Goal: Task Accomplishment & Management: Manage account settings

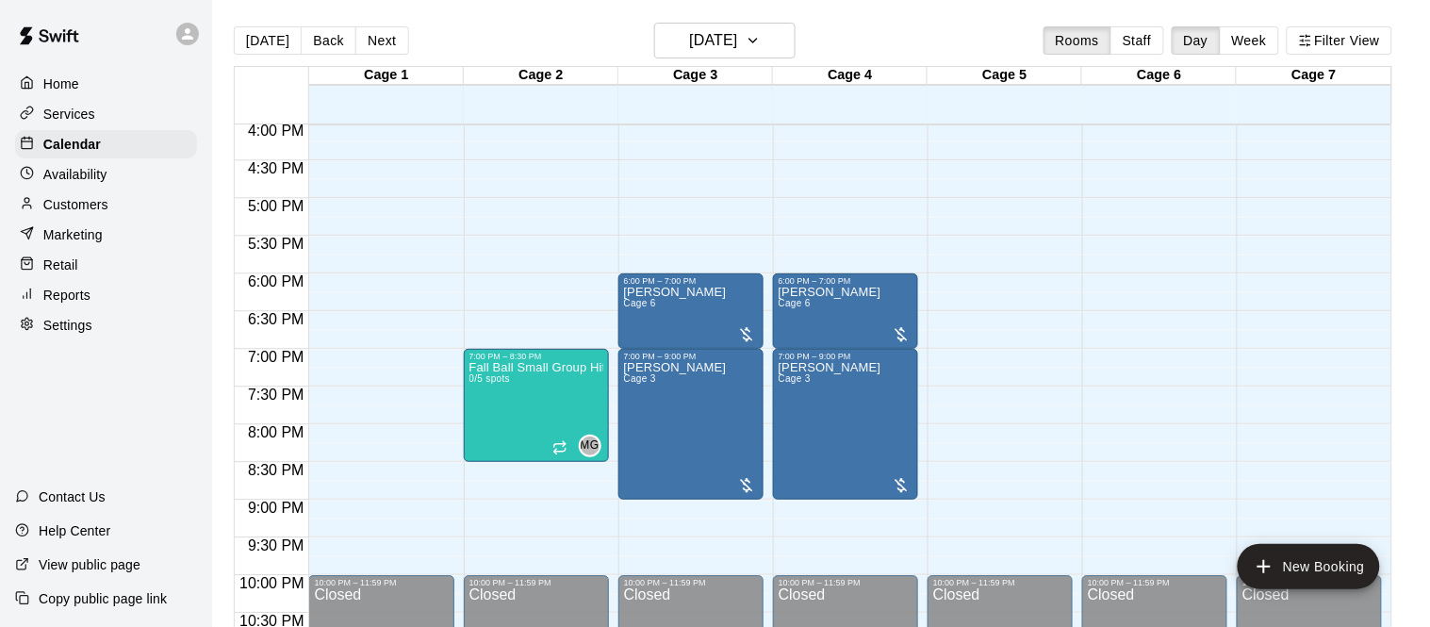
scroll to position [1213, 0]
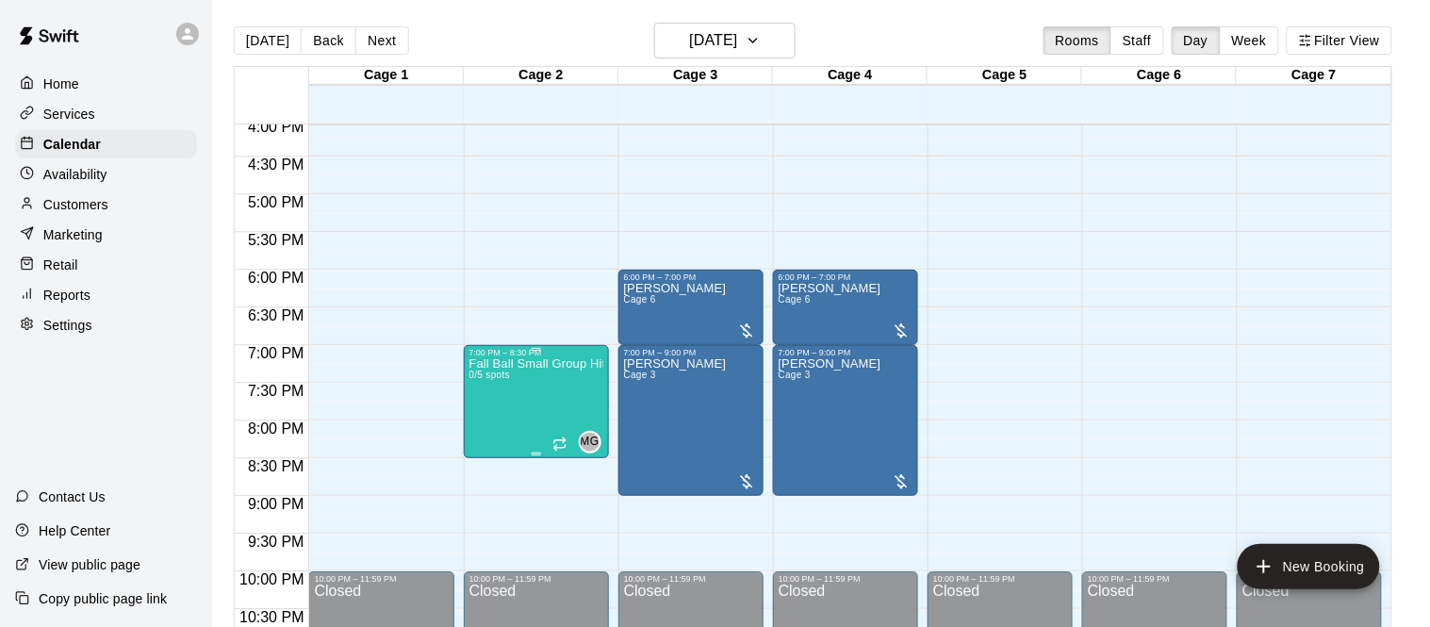
click at [489, 465] on icon "delete" at bounding box center [487, 465] width 13 height 17
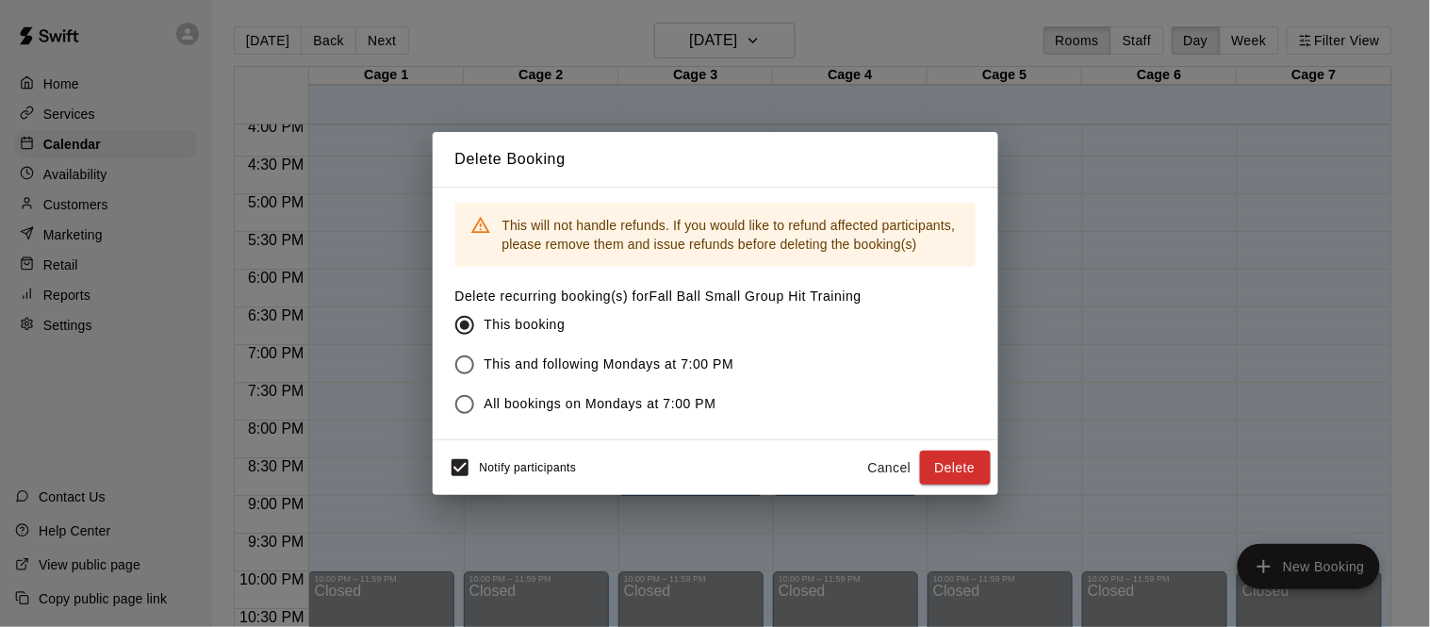
click at [873, 463] on button "Cancel" at bounding box center [889, 467] width 60 height 35
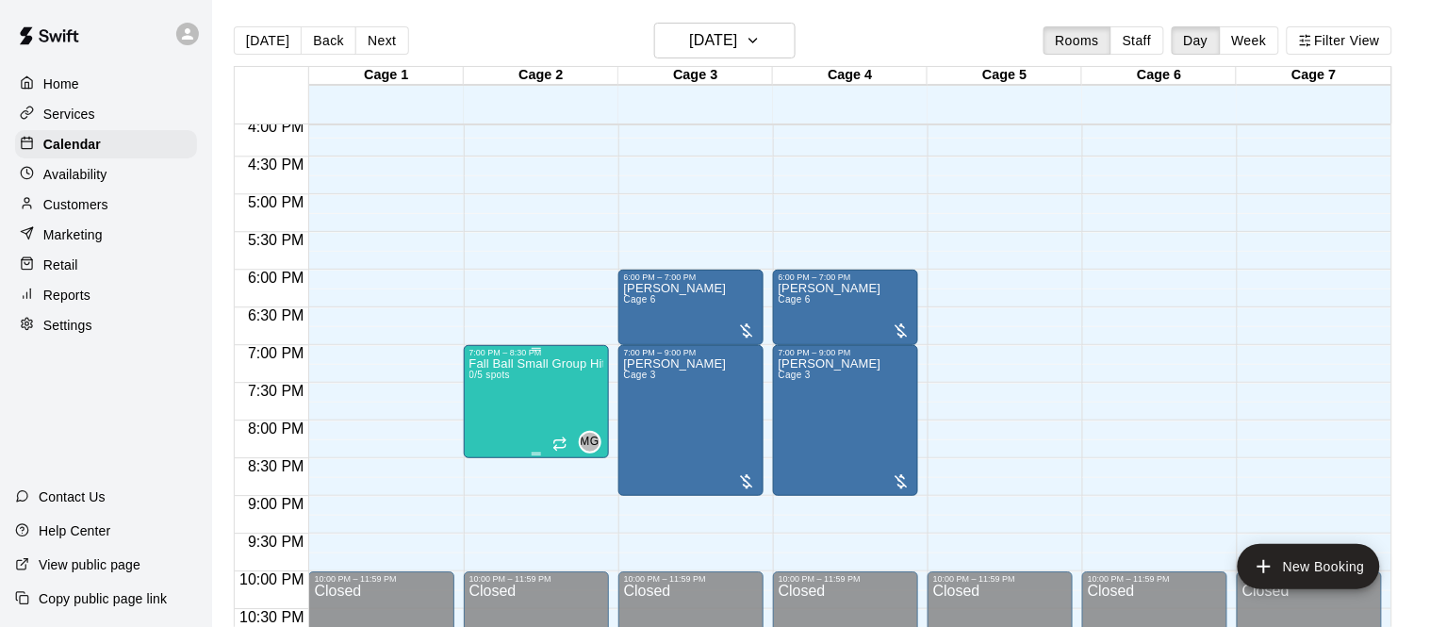
click at [492, 461] on icon "delete" at bounding box center [487, 465] width 13 height 17
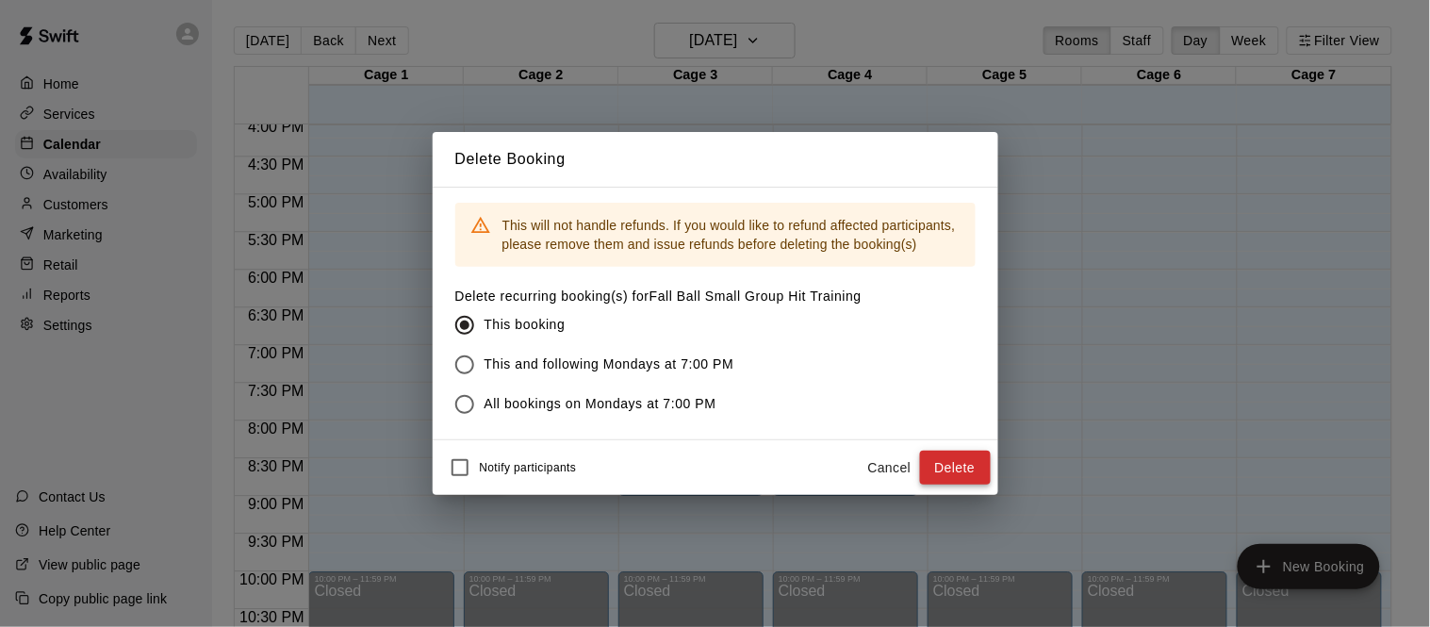
click at [950, 463] on button "Delete" at bounding box center [955, 467] width 71 height 35
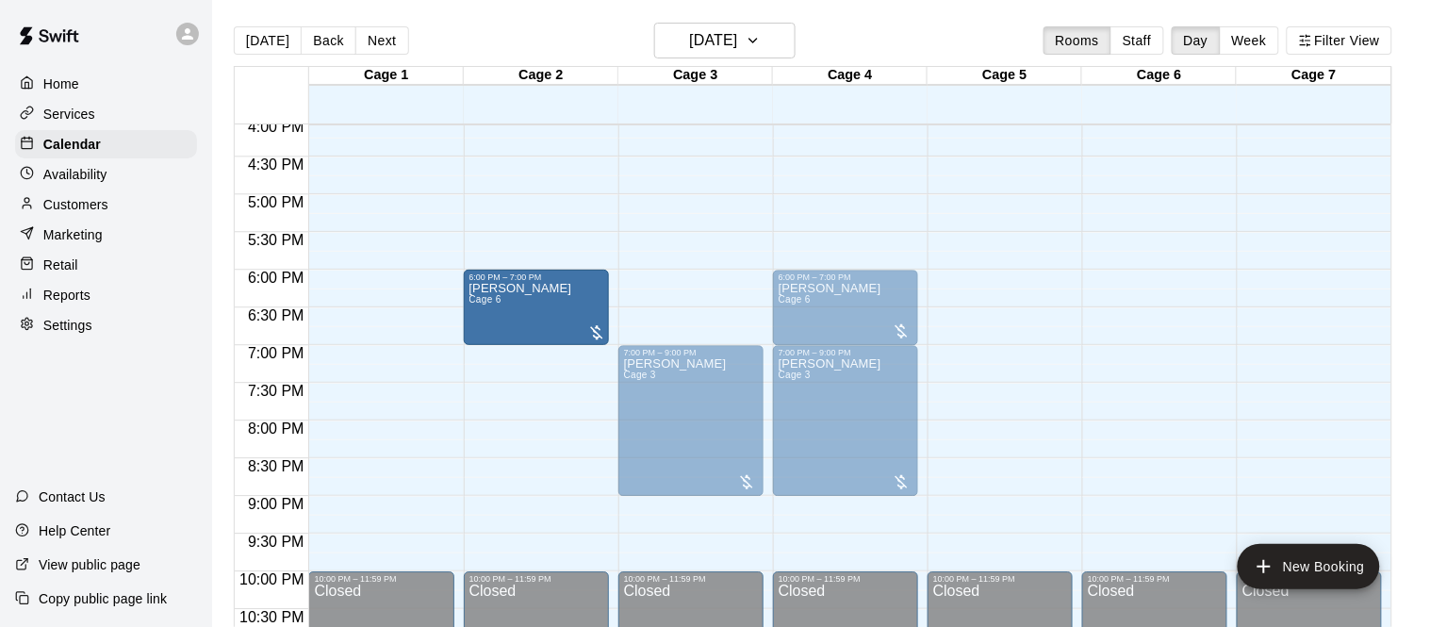
drag, startPoint x: 663, startPoint y: 311, endPoint x: 551, endPoint y: 317, distance: 112.3
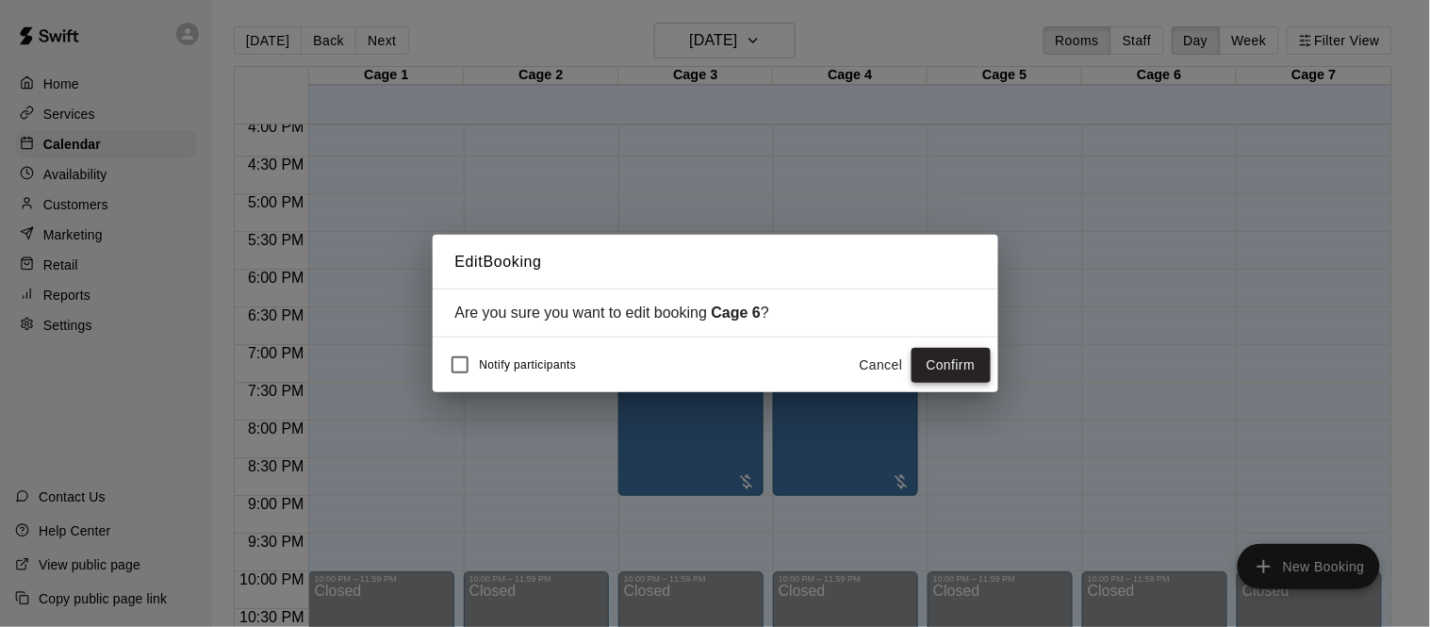
click at [948, 375] on button "Confirm" at bounding box center [950, 365] width 79 height 35
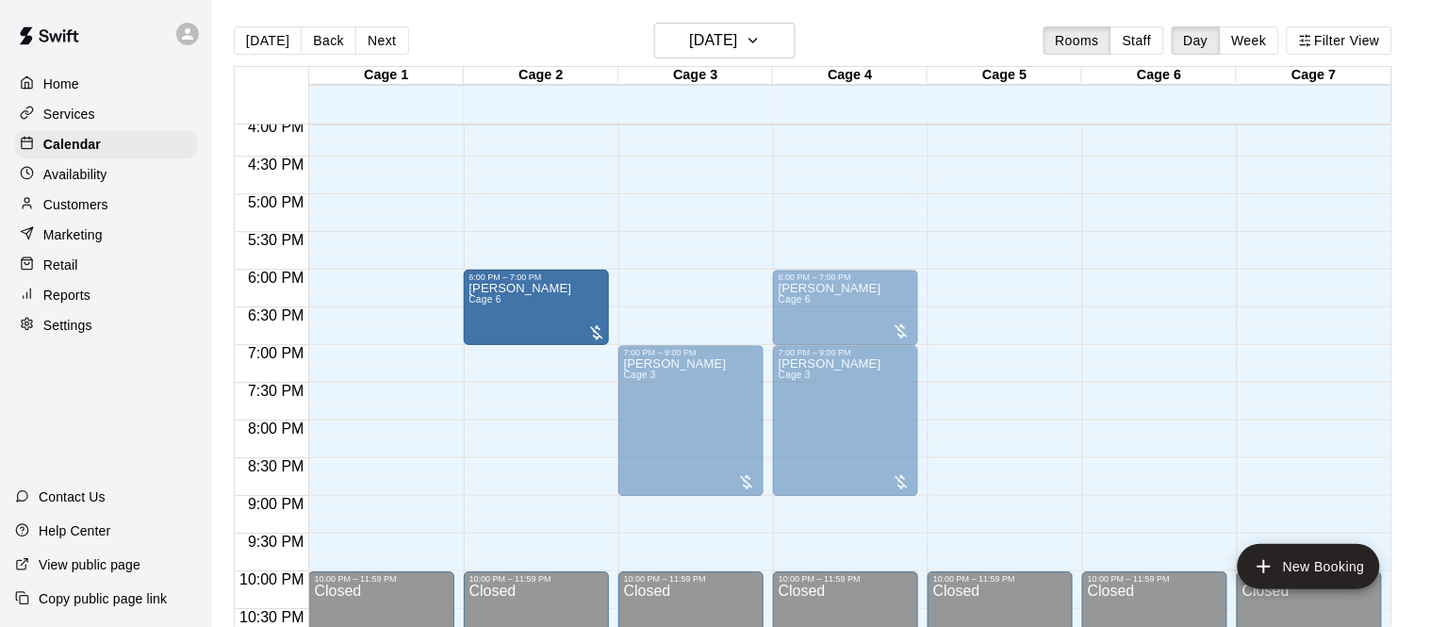
drag, startPoint x: 706, startPoint y: 304, endPoint x: 584, endPoint y: 309, distance: 121.7
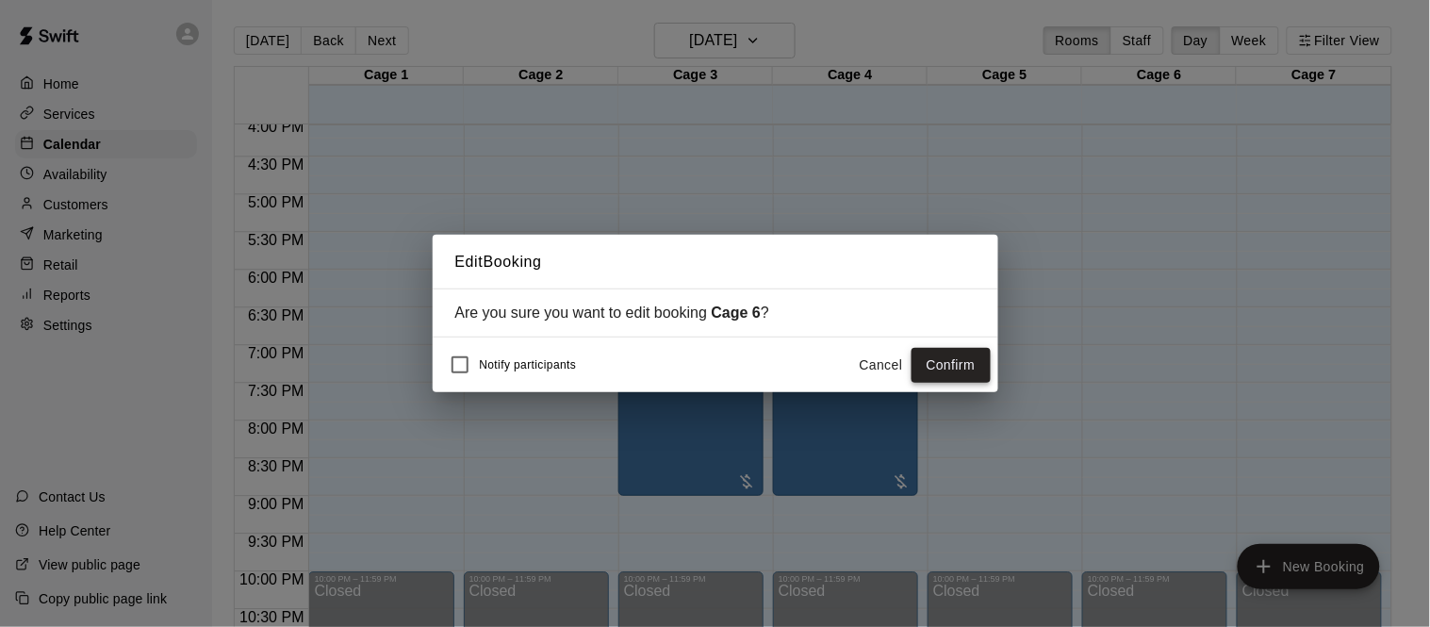
click at [965, 362] on button "Confirm" at bounding box center [950, 365] width 79 height 35
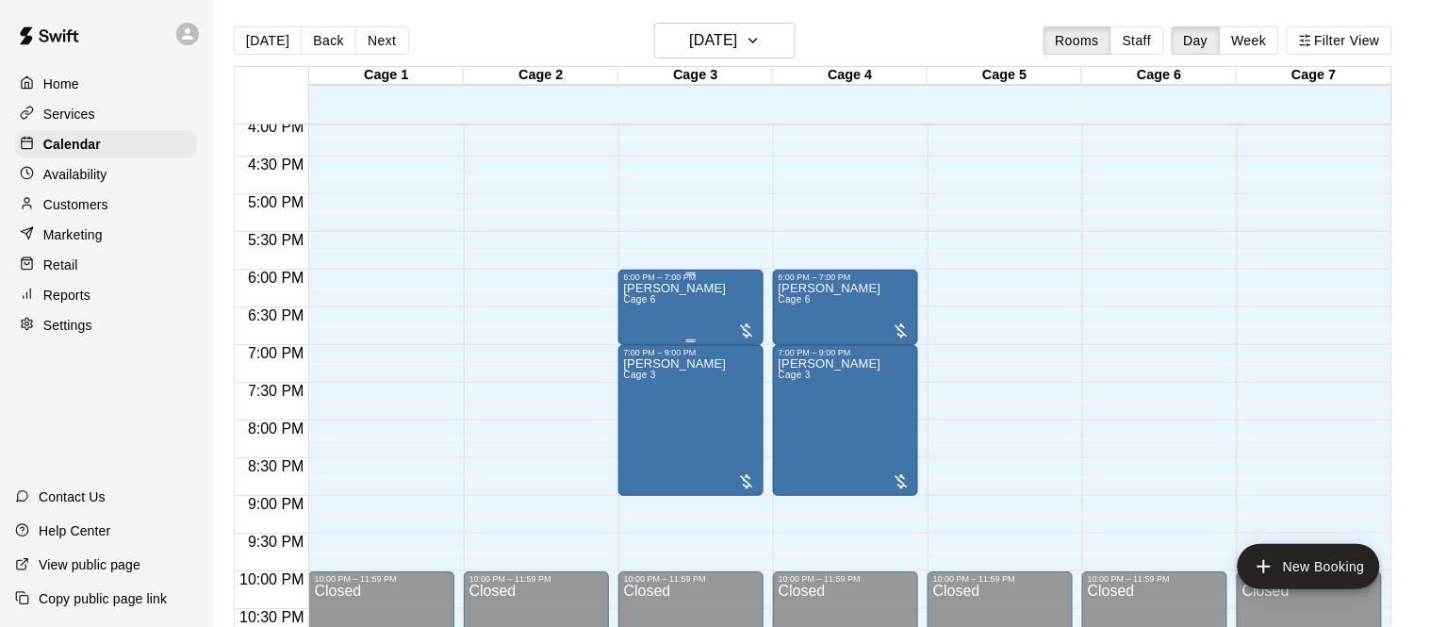
click at [739, 321] on div at bounding box center [746, 330] width 19 height 19
click at [751, 334] on icon "edit" at bounding box center [756, 339] width 23 height 23
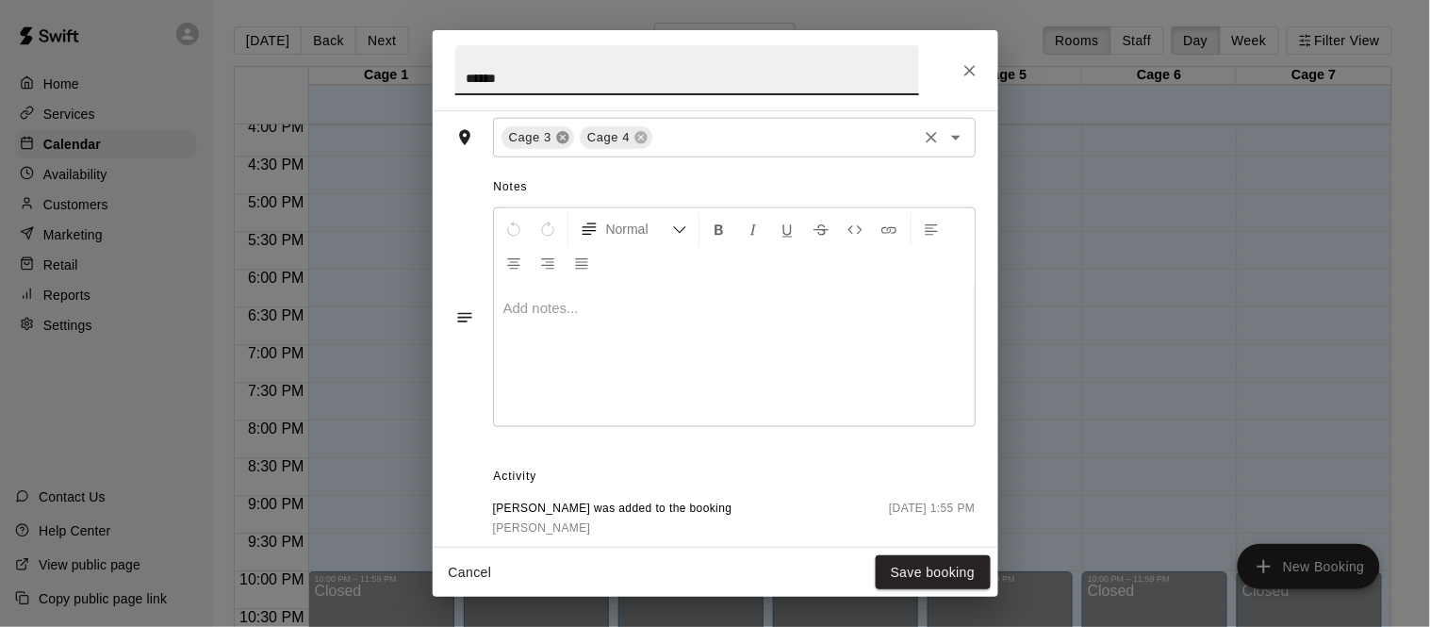
scroll to position [0, 0]
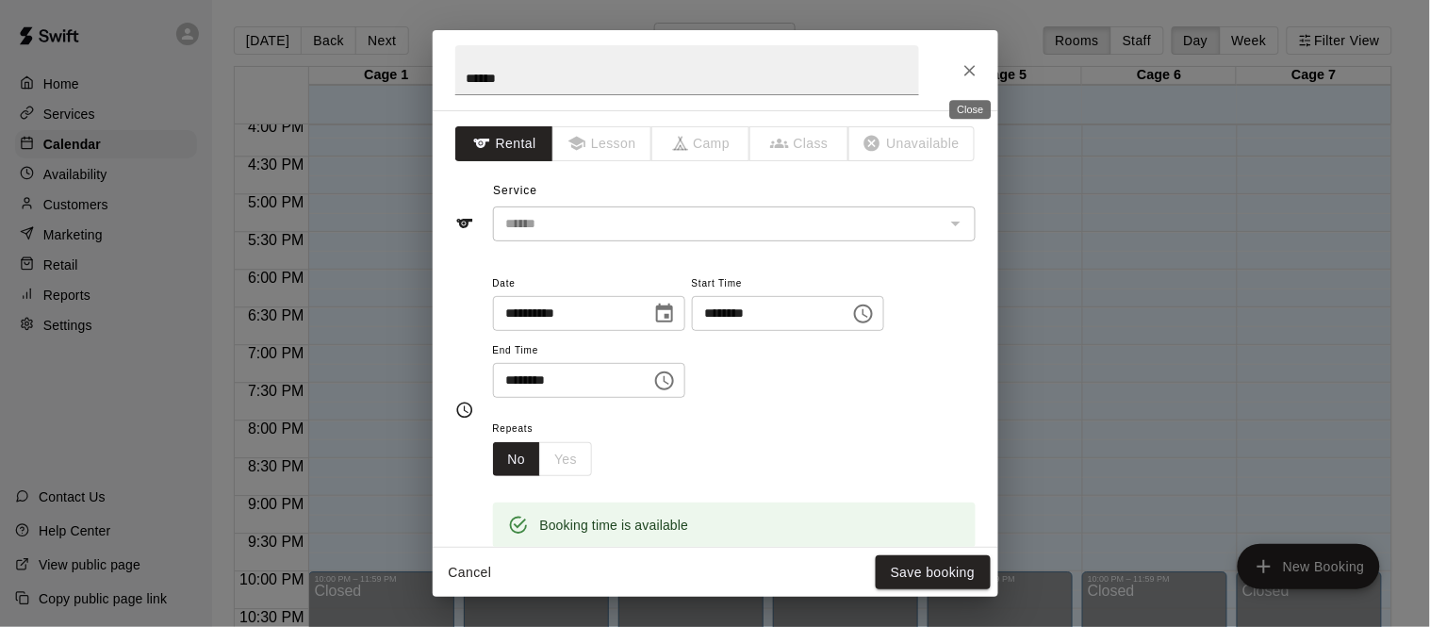
click at [967, 70] on icon "Close" at bounding box center [969, 70] width 19 height 19
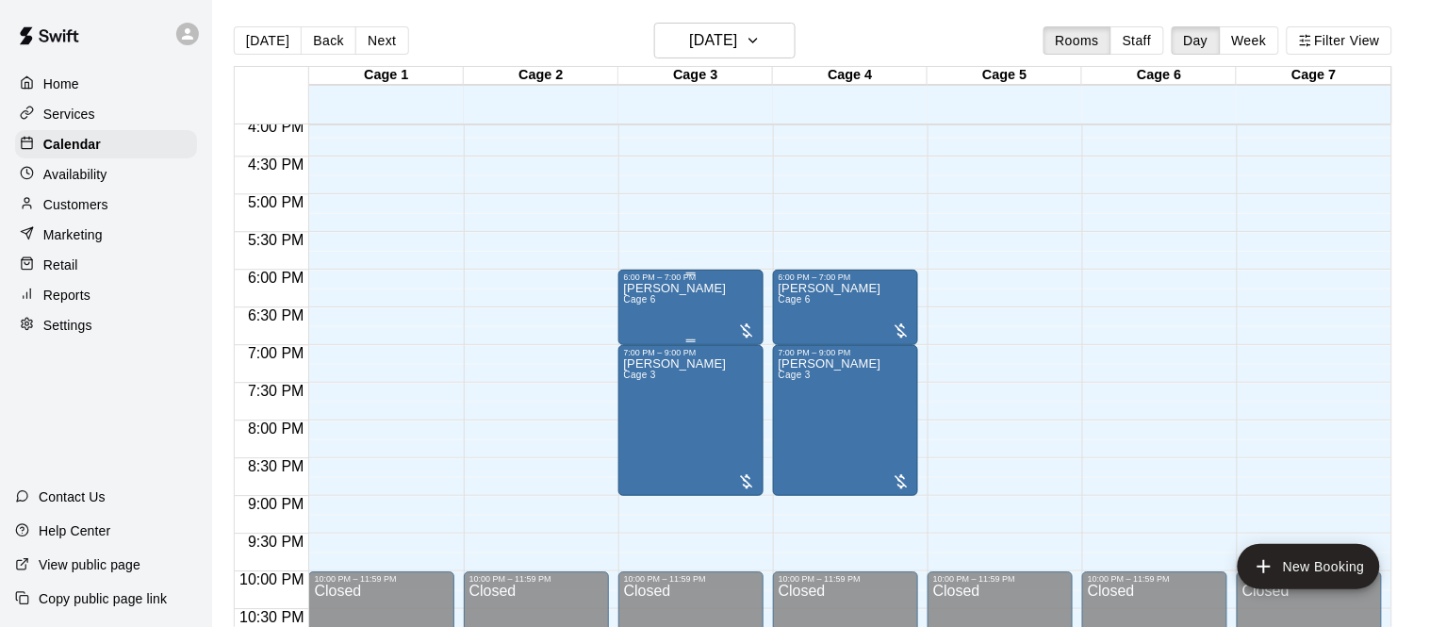
click at [712, 305] on div "[PERSON_NAME] Cage 6" at bounding box center [675, 595] width 103 height 627
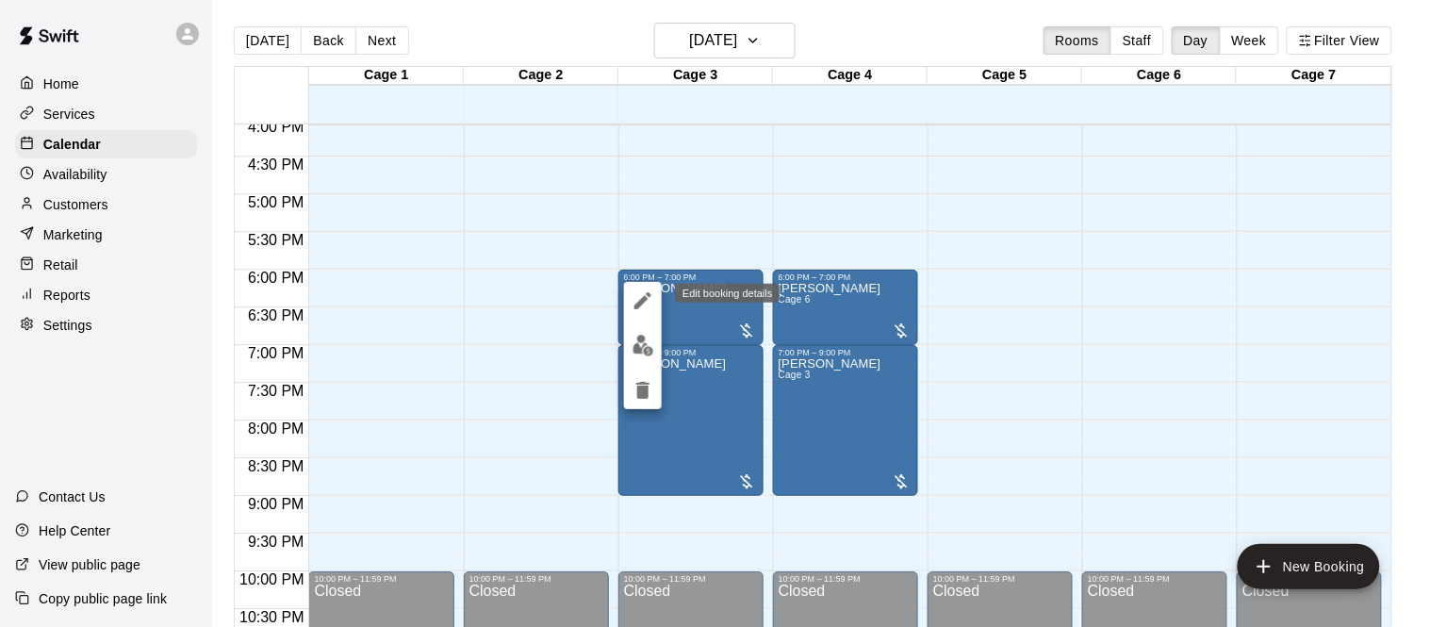
click at [640, 305] on icon "edit" at bounding box center [642, 300] width 17 height 17
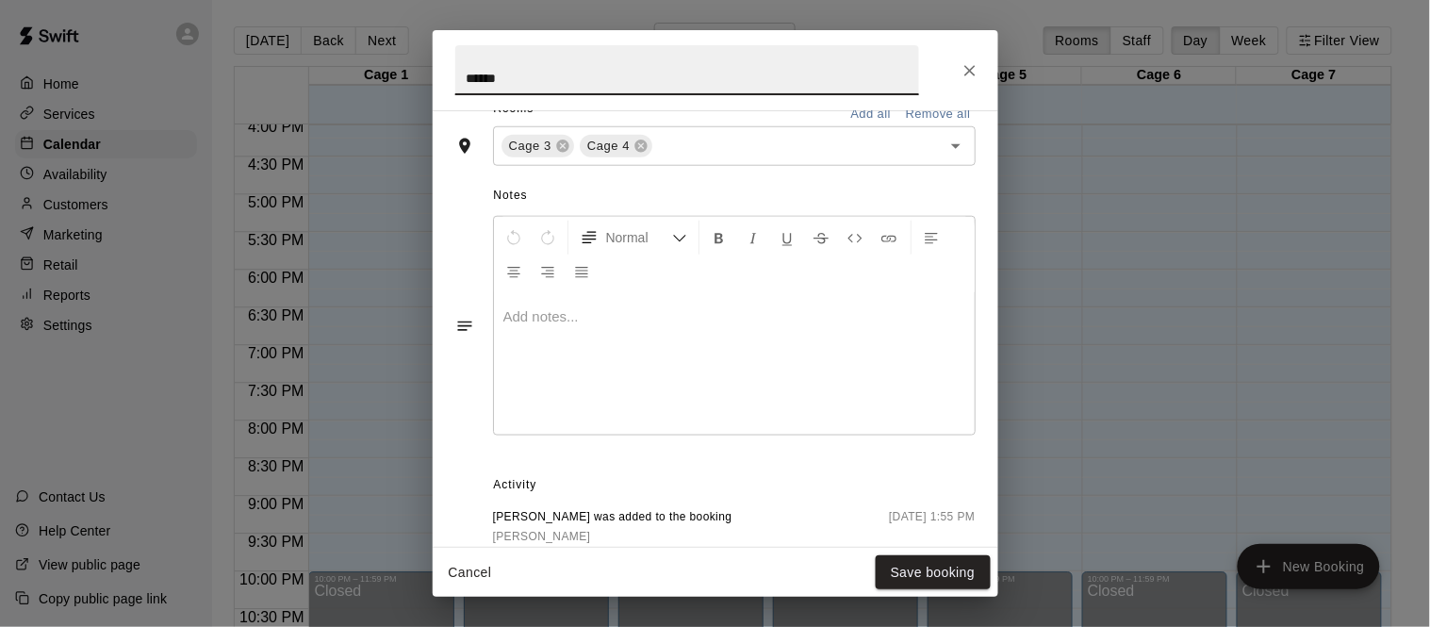
scroll to position [466, 0]
click at [564, 155] on icon at bounding box center [562, 148] width 12 height 12
click at [560, 168] on div "Cage 4 ​" at bounding box center [734, 148] width 483 height 40
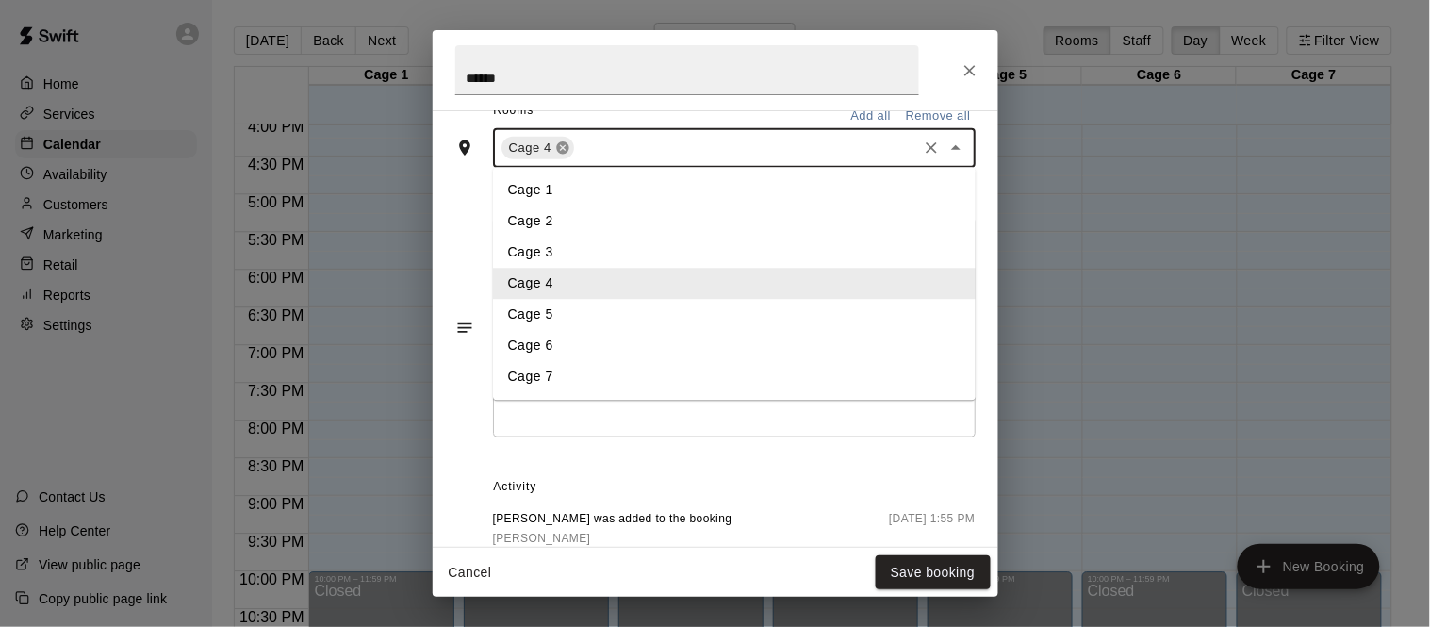
click at [560, 155] on icon at bounding box center [562, 148] width 12 height 12
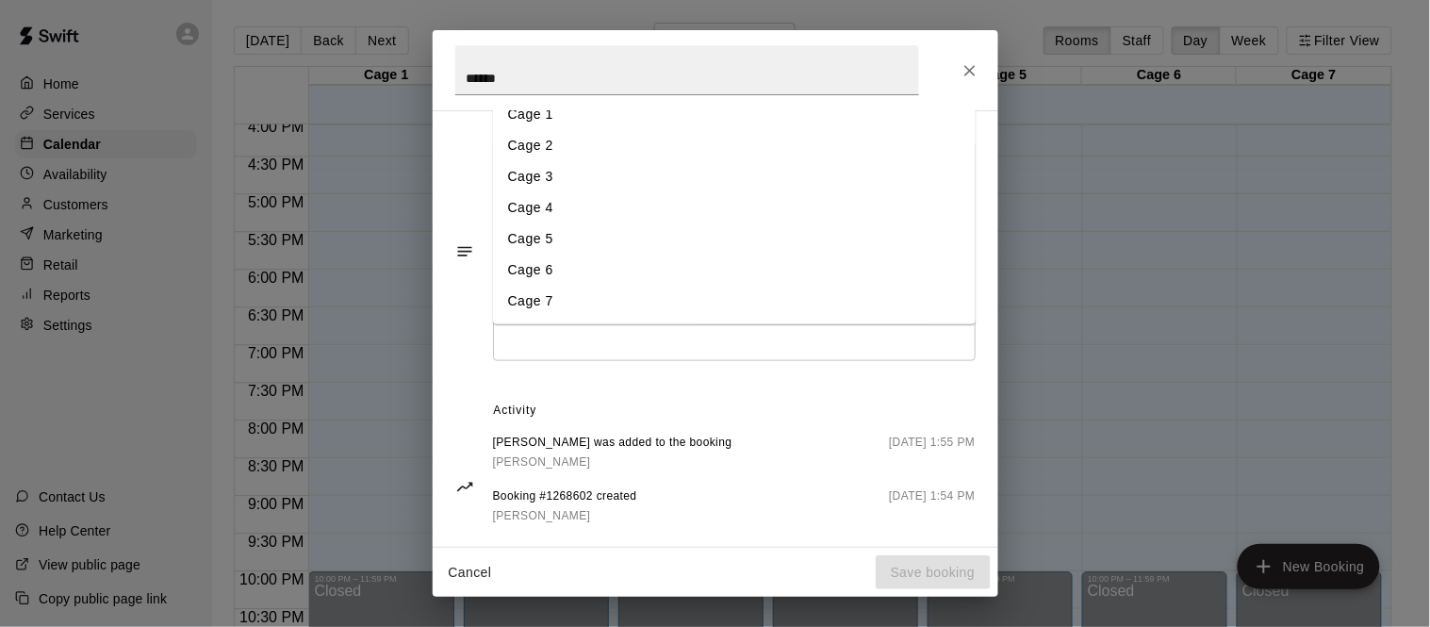
click at [538, 161] on li "Cage 2" at bounding box center [734, 145] width 483 height 31
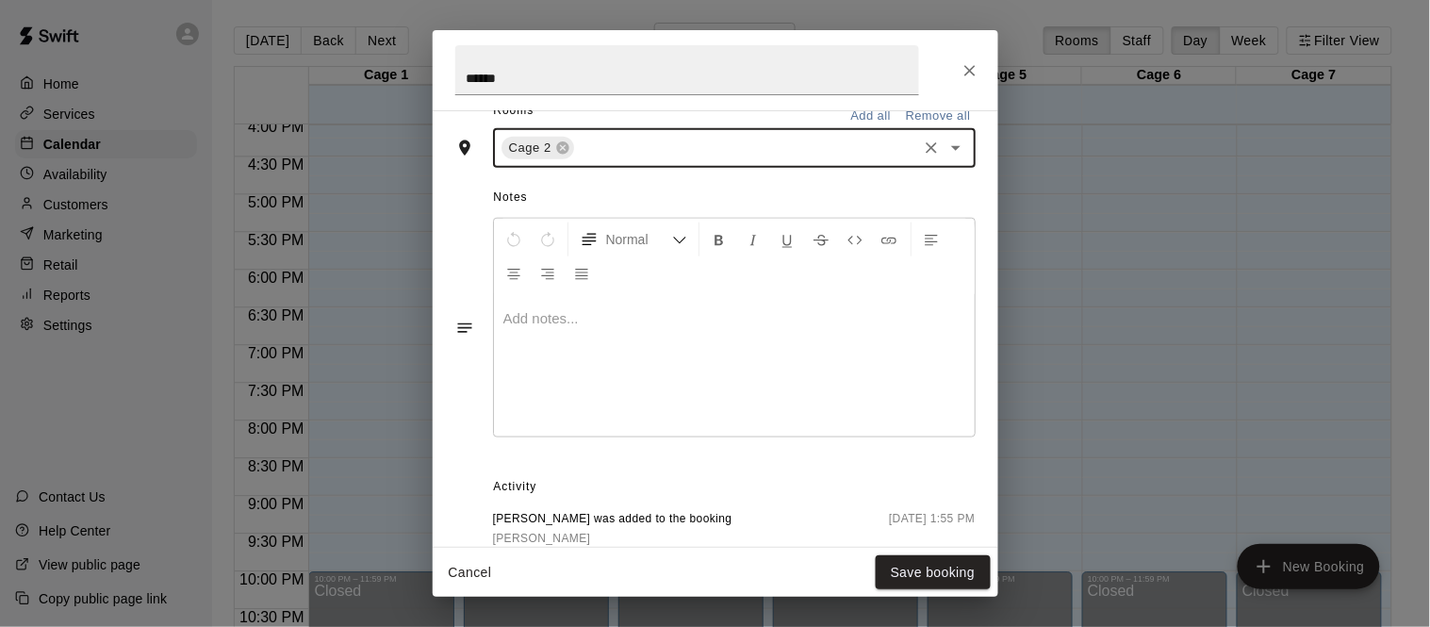
click at [594, 160] on input "text" at bounding box center [745, 149] width 337 height 24
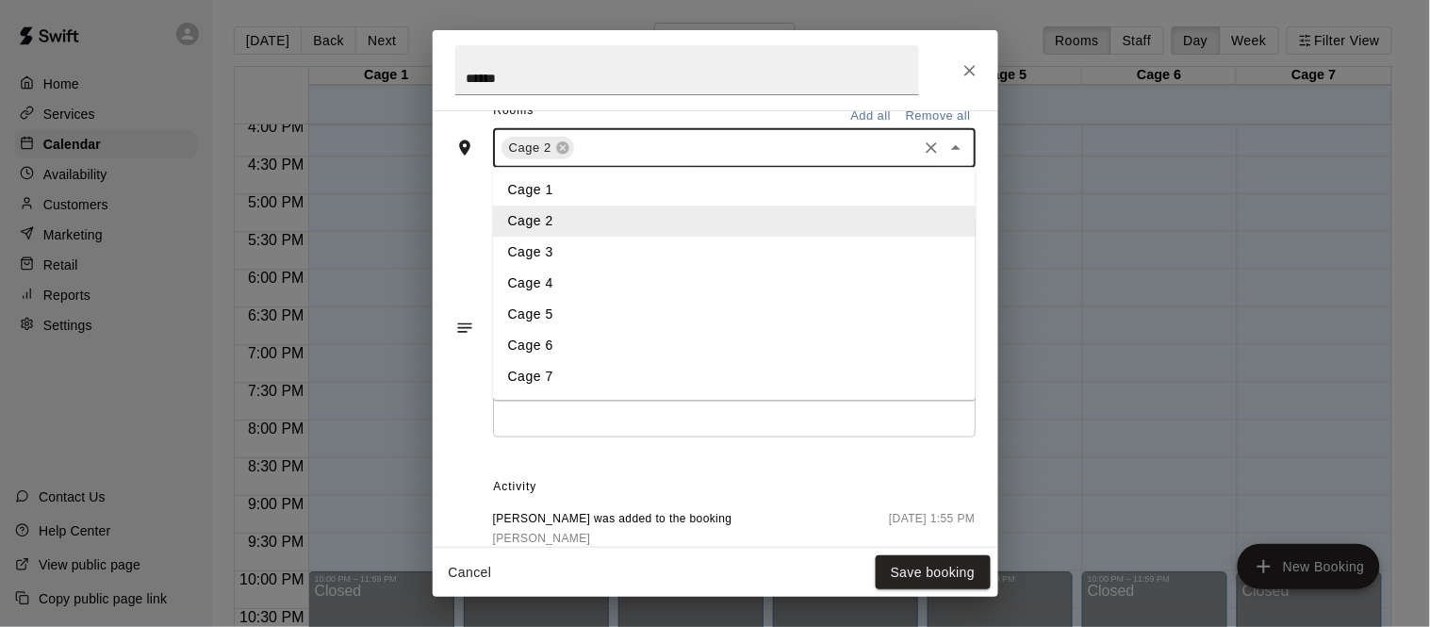
click at [558, 269] on li "Cage 3" at bounding box center [734, 252] width 483 height 31
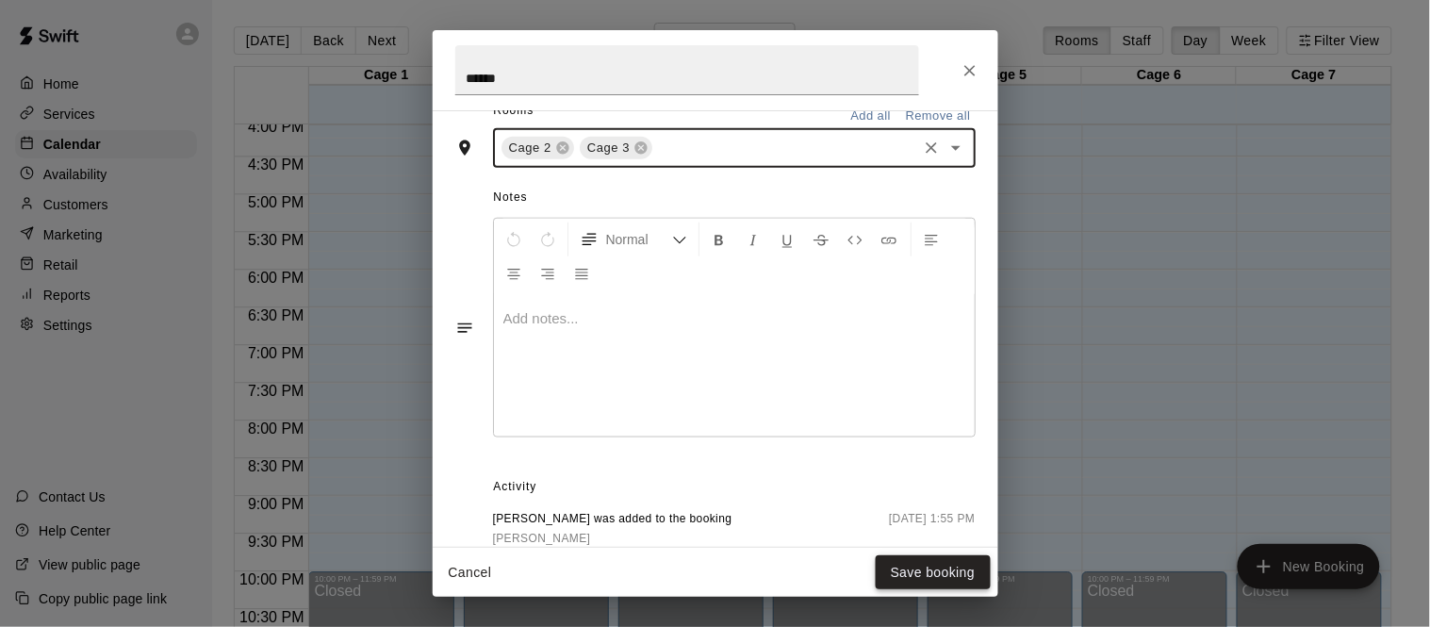
click at [908, 570] on button "Save booking" at bounding box center [932, 572] width 115 height 35
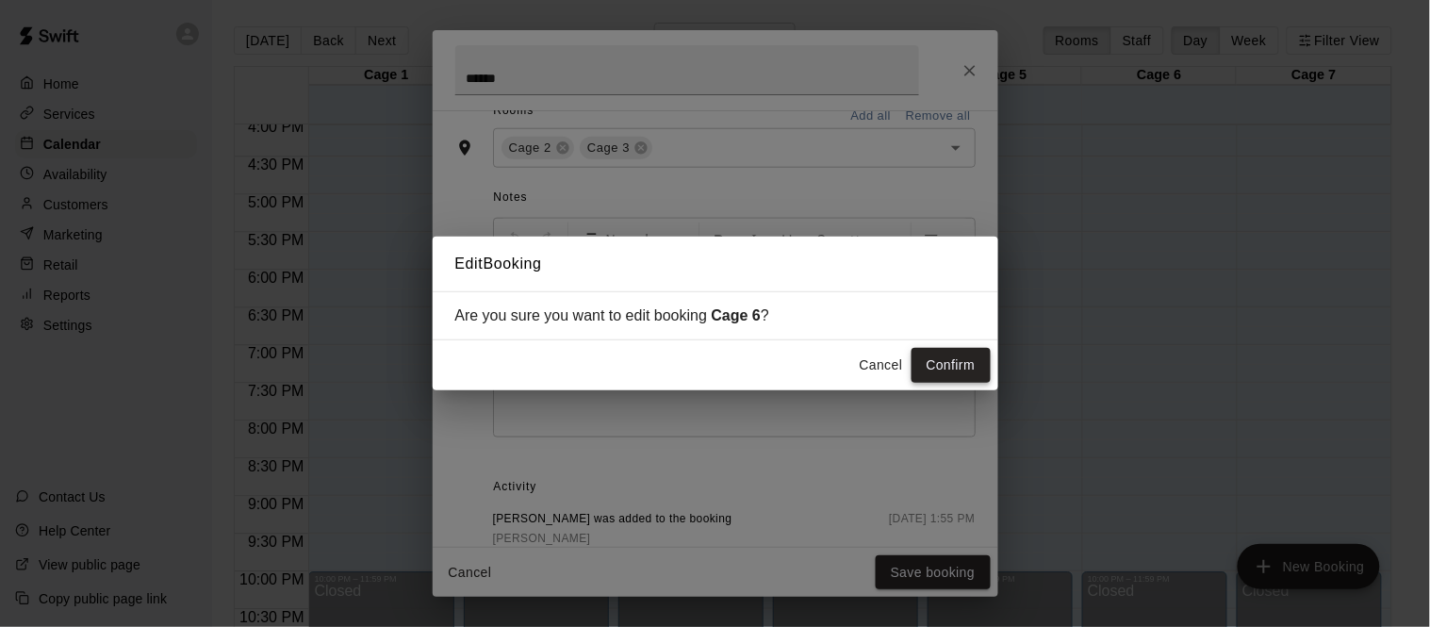
click at [935, 368] on button "Confirm" at bounding box center [950, 365] width 79 height 35
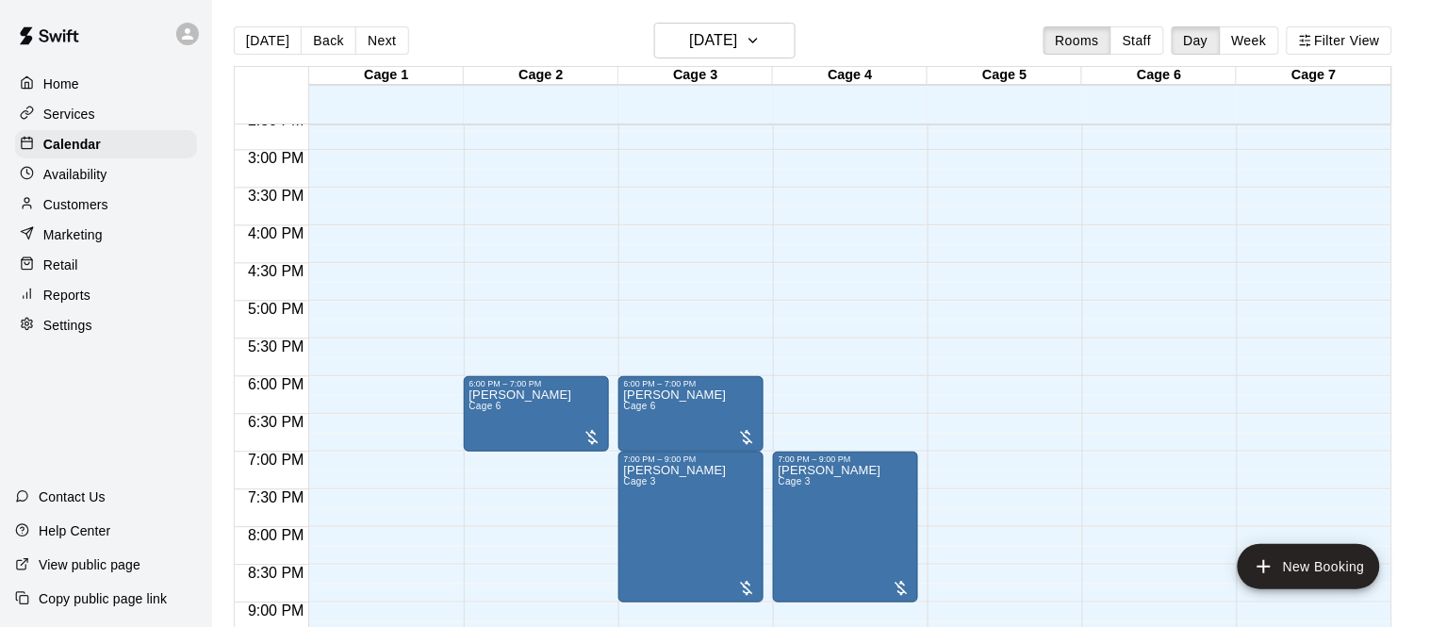
scroll to position [1098, 0]
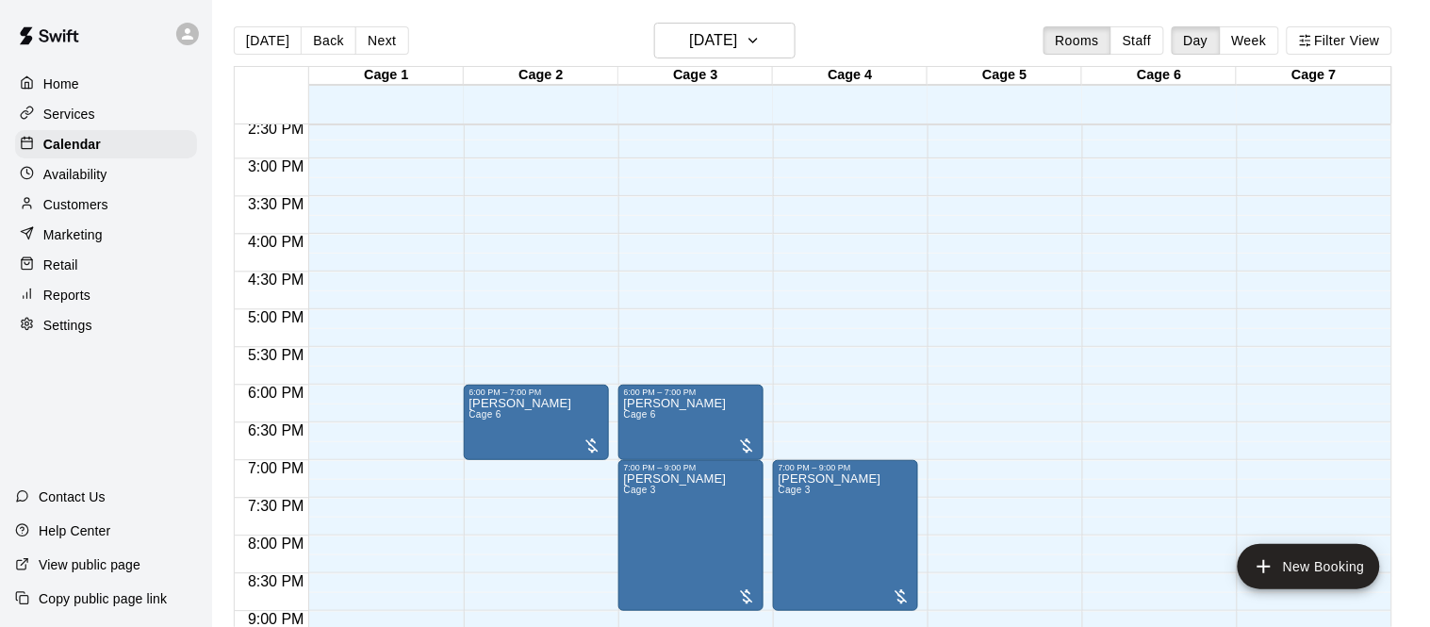
click at [109, 116] on div "Services" at bounding box center [106, 114] width 182 height 28
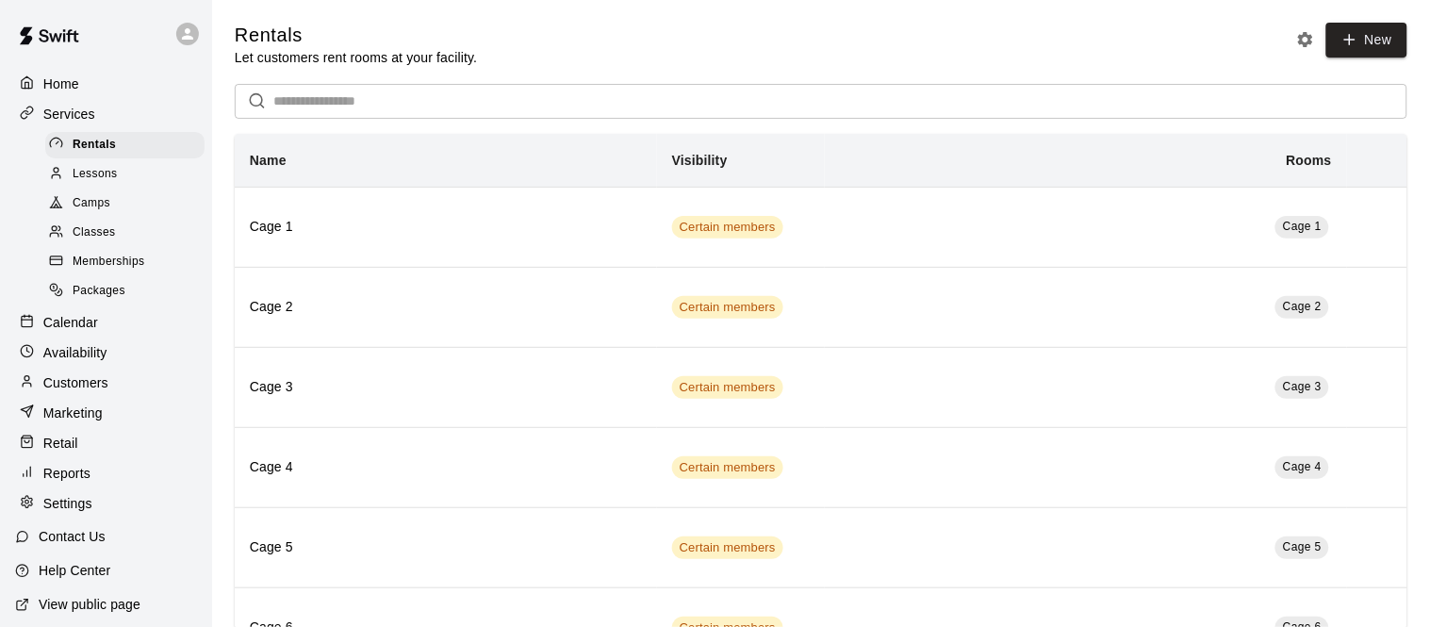
click at [114, 234] on span "Classes" at bounding box center [94, 232] width 42 height 19
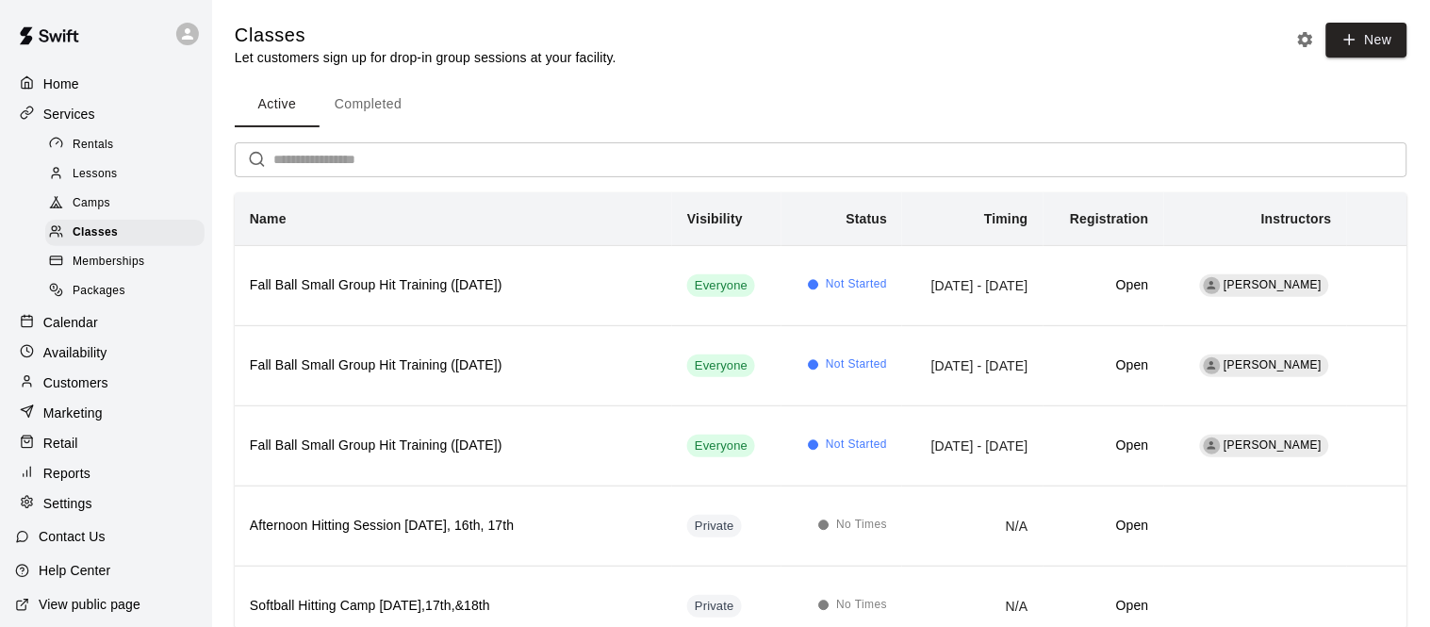
click at [99, 395] on div "Customers" at bounding box center [106, 382] width 182 height 28
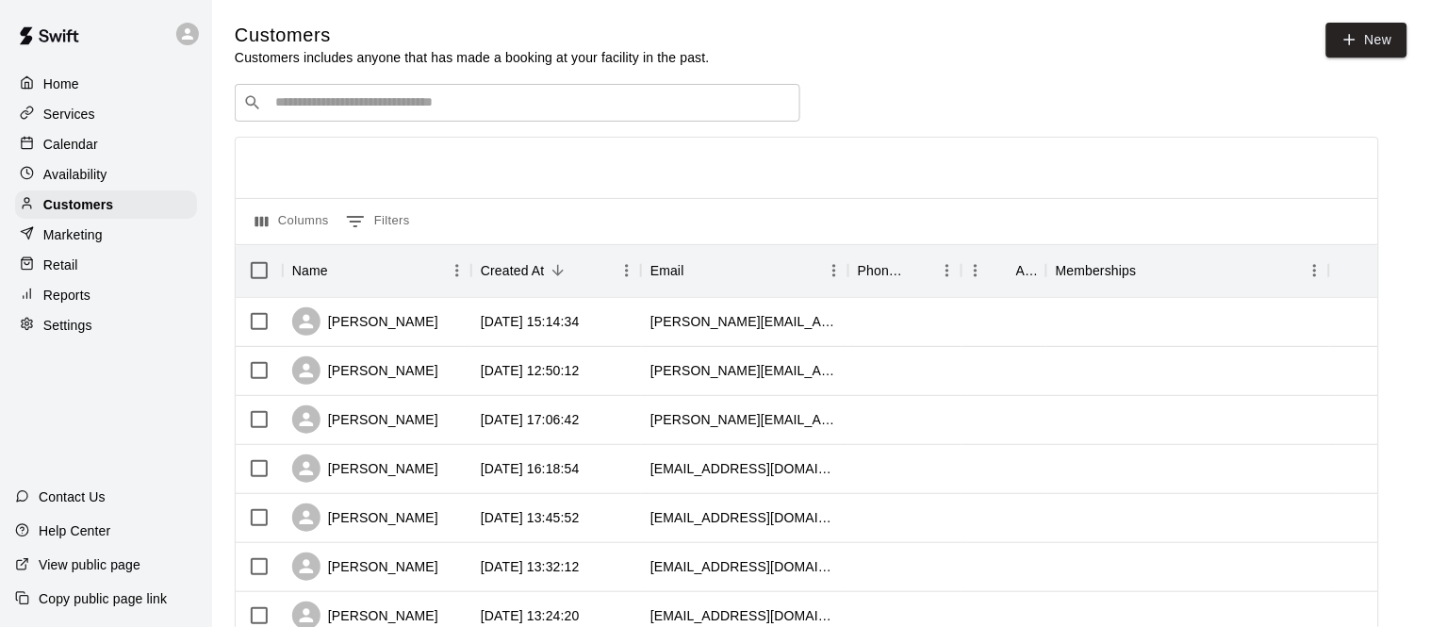
click at [401, 110] on input "Search customers by name or email" at bounding box center [531, 102] width 522 height 19
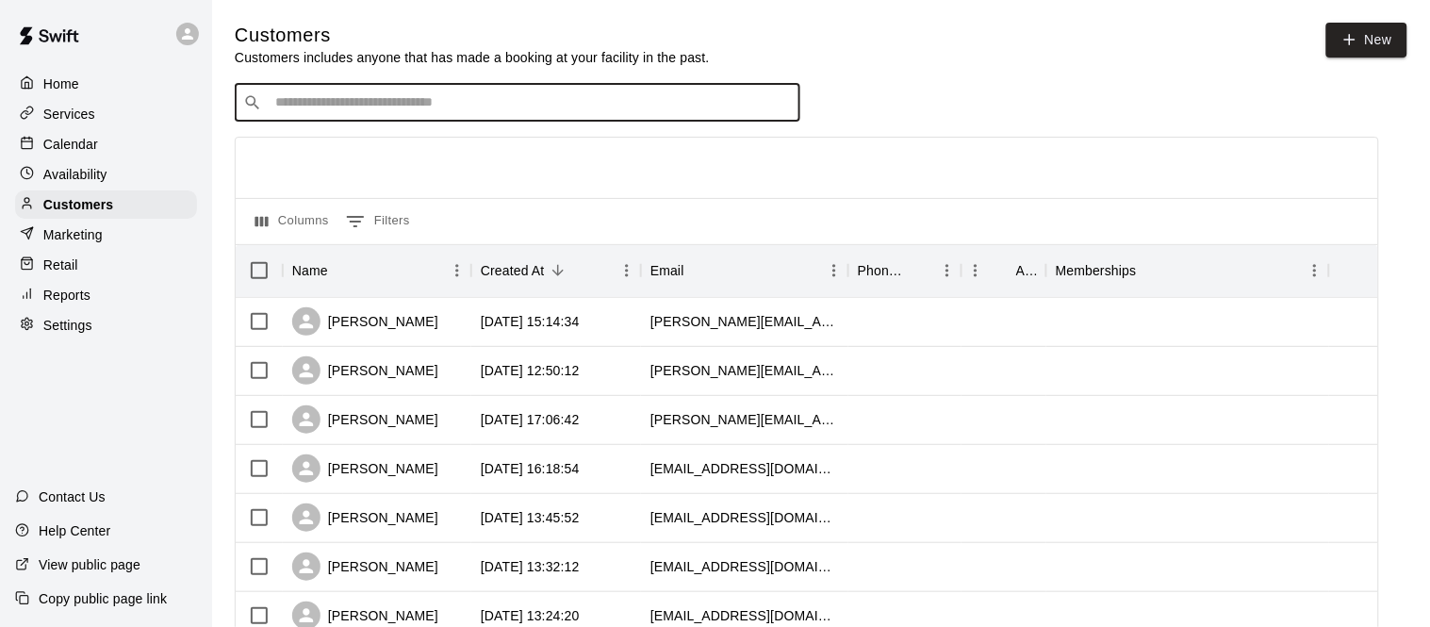
paste input "**********"
type input "**********"
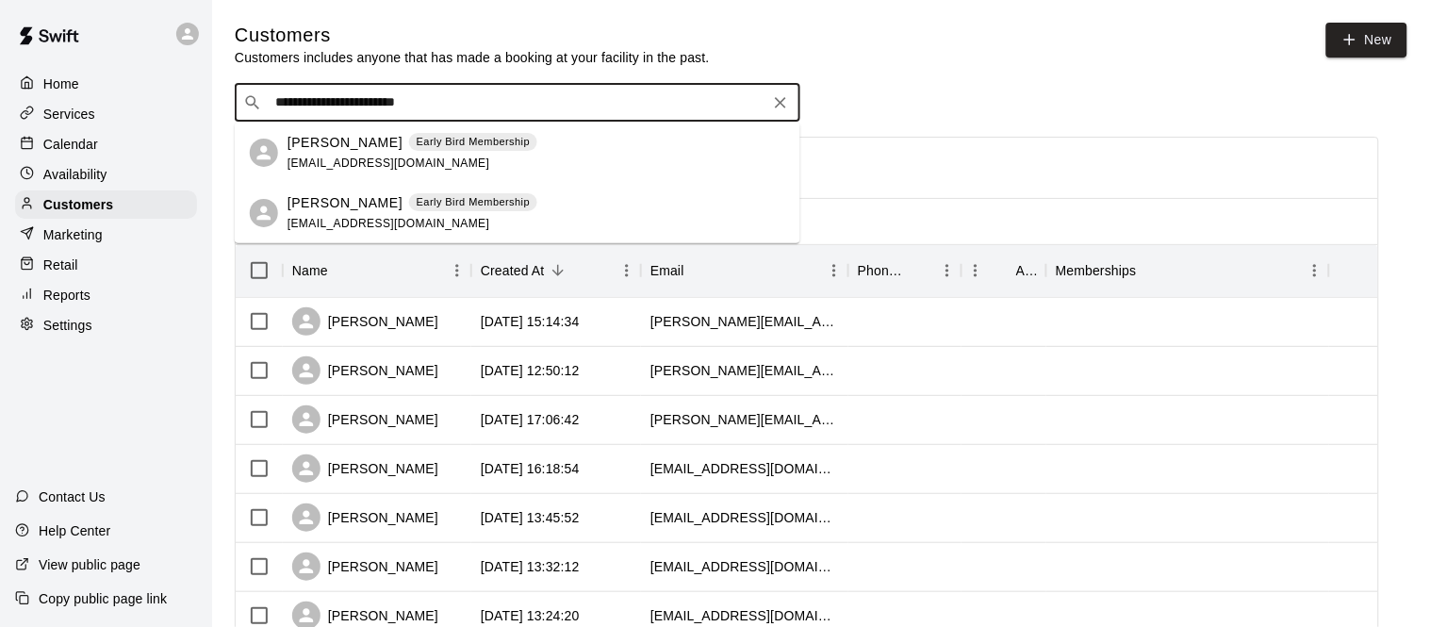
click at [320, 148] on p "[PERSON_NAME]" at bounding box center [344, 143] width 115 height 20
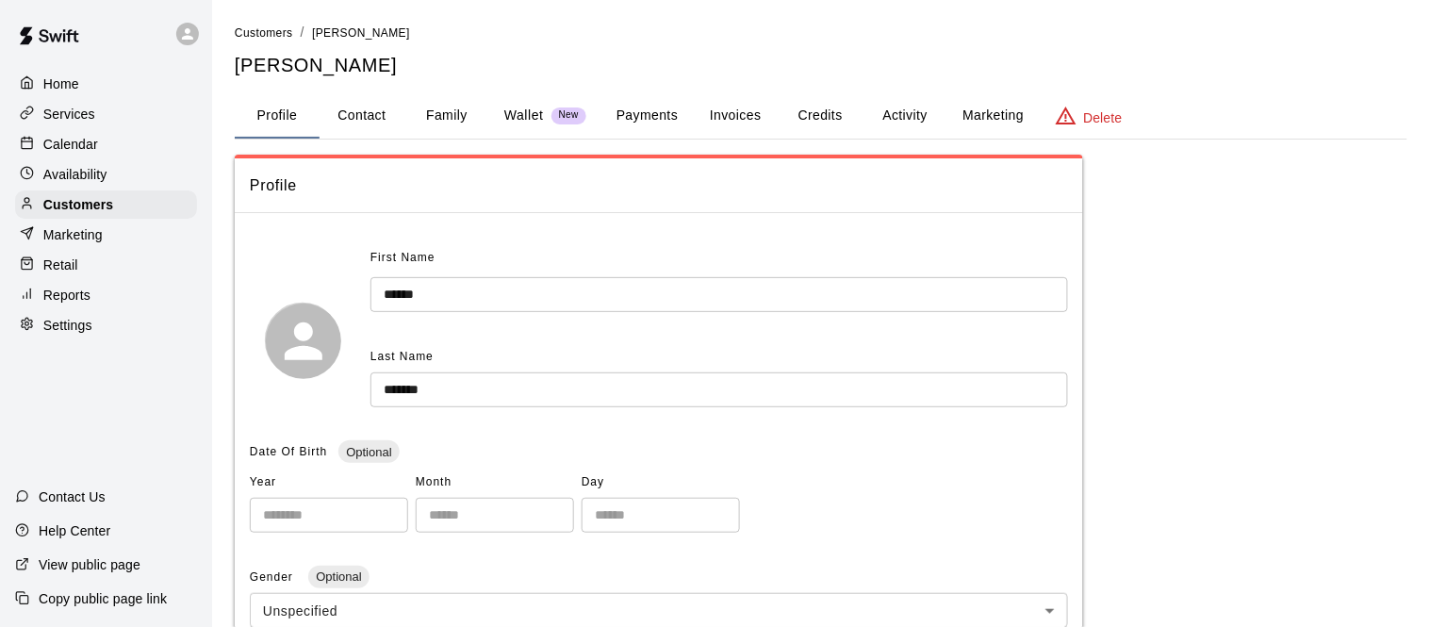
click at [373, 99] on button "Contact" at bounding box center [361, 115] width 85 height 45
select select "**"
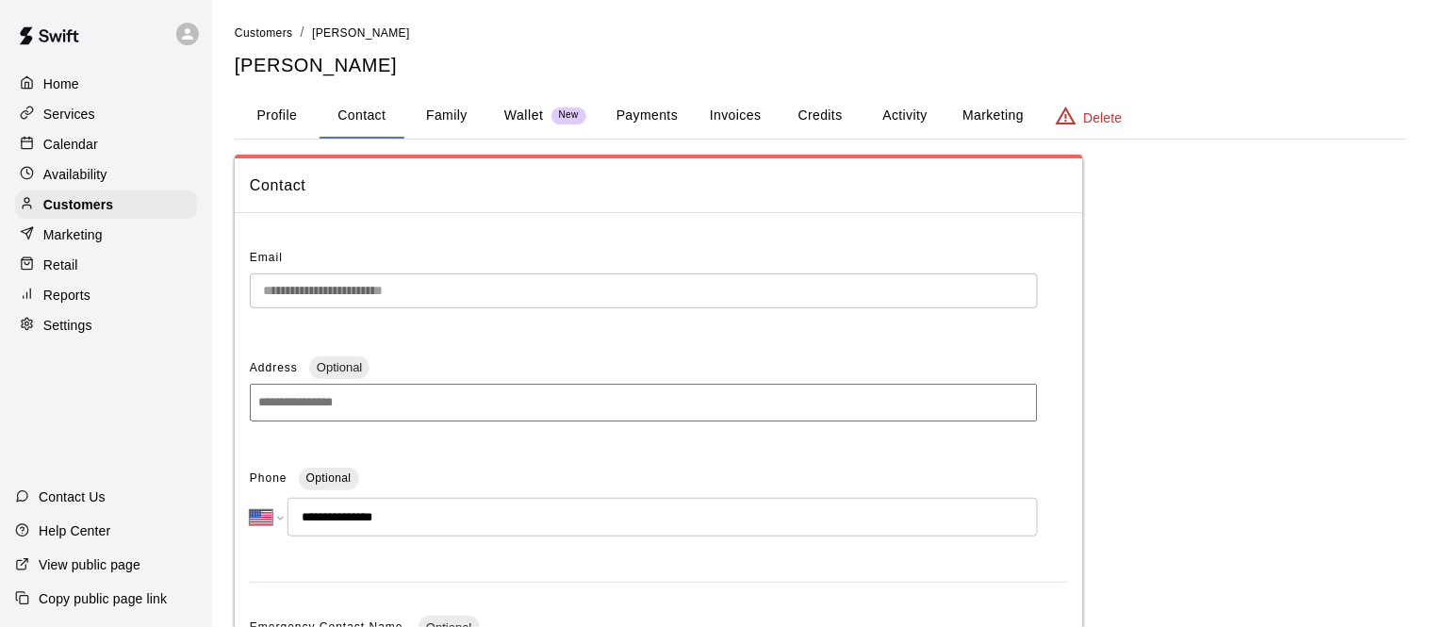
click at [111, 155] on div "Calendar" at bounding box center [106, 144] width 182 height 28
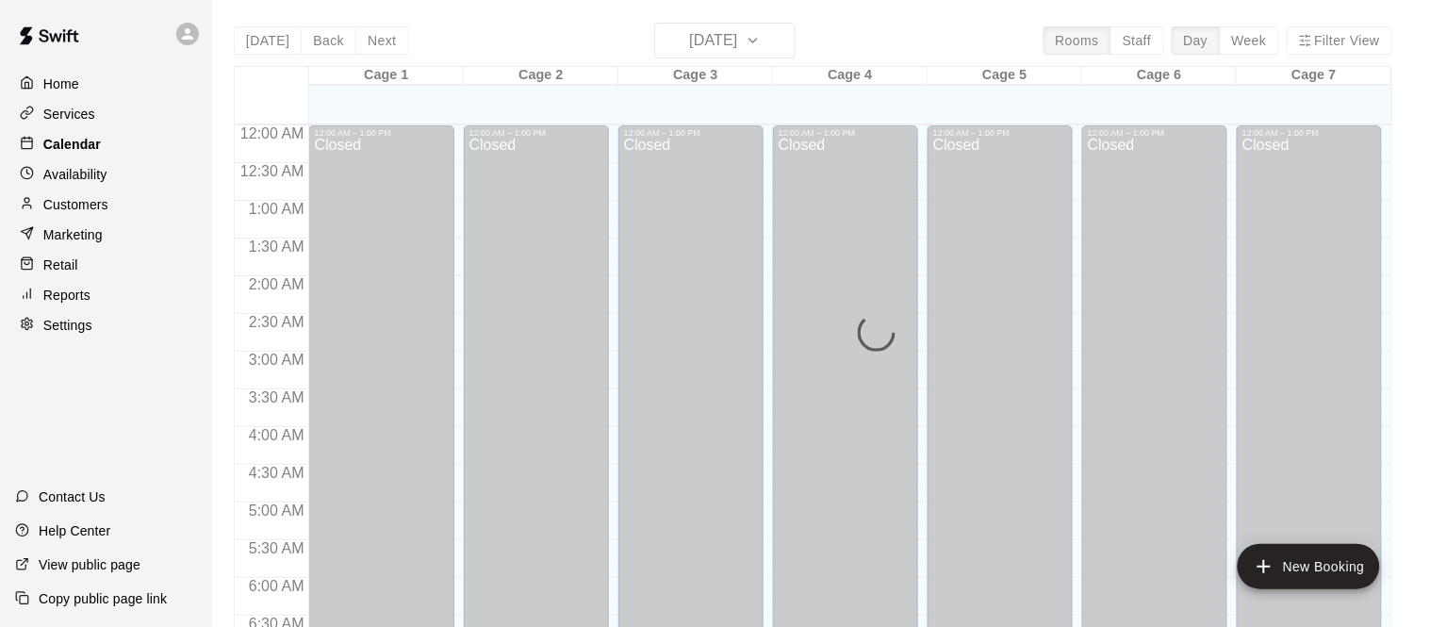
click at [111, 155] on div "Calendar" at bounding box center [106, 144] width 182 height 28
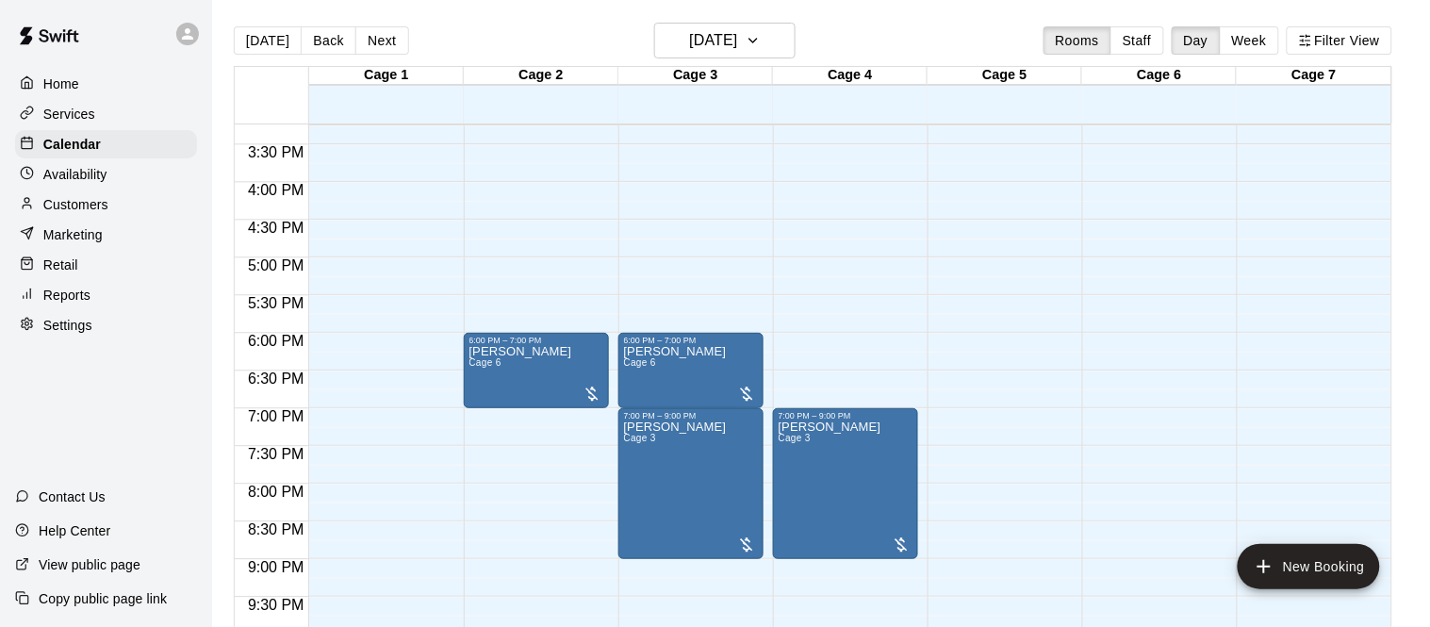
scroll to position [1141, 0]
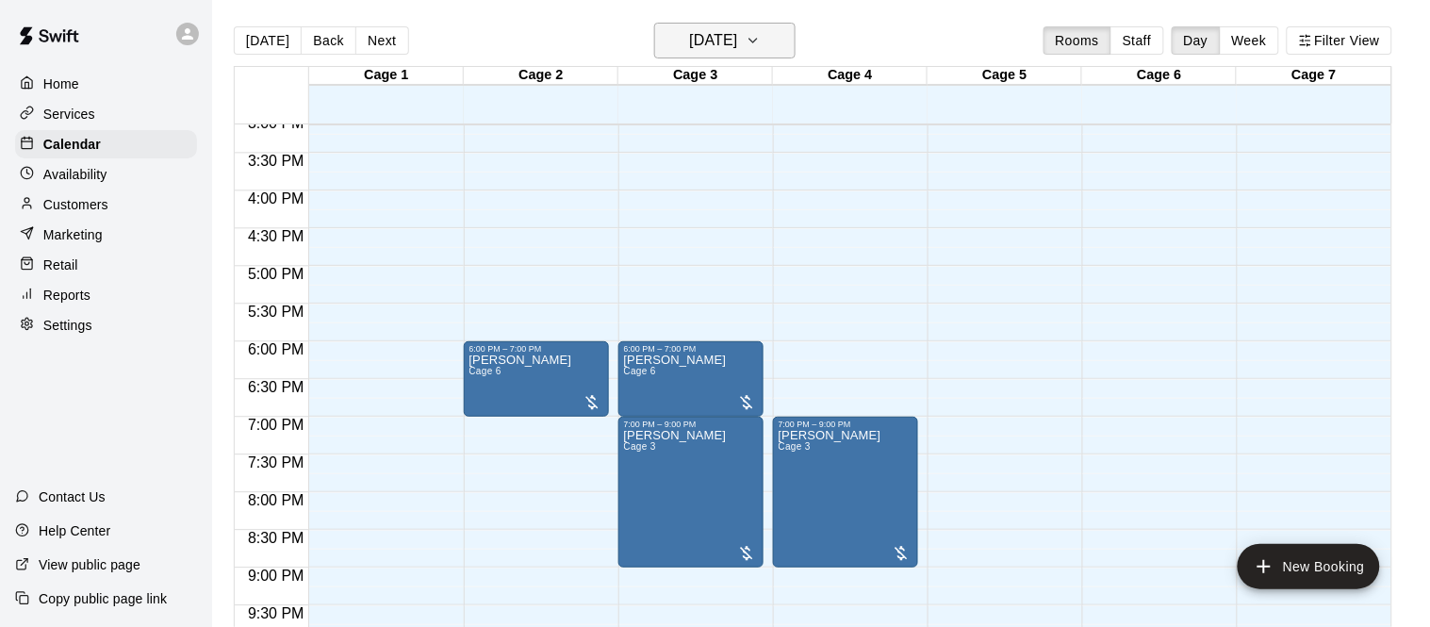
click at [770, 46] on button "[DATE]" at bounding box center [724, 41] width 141 height 36
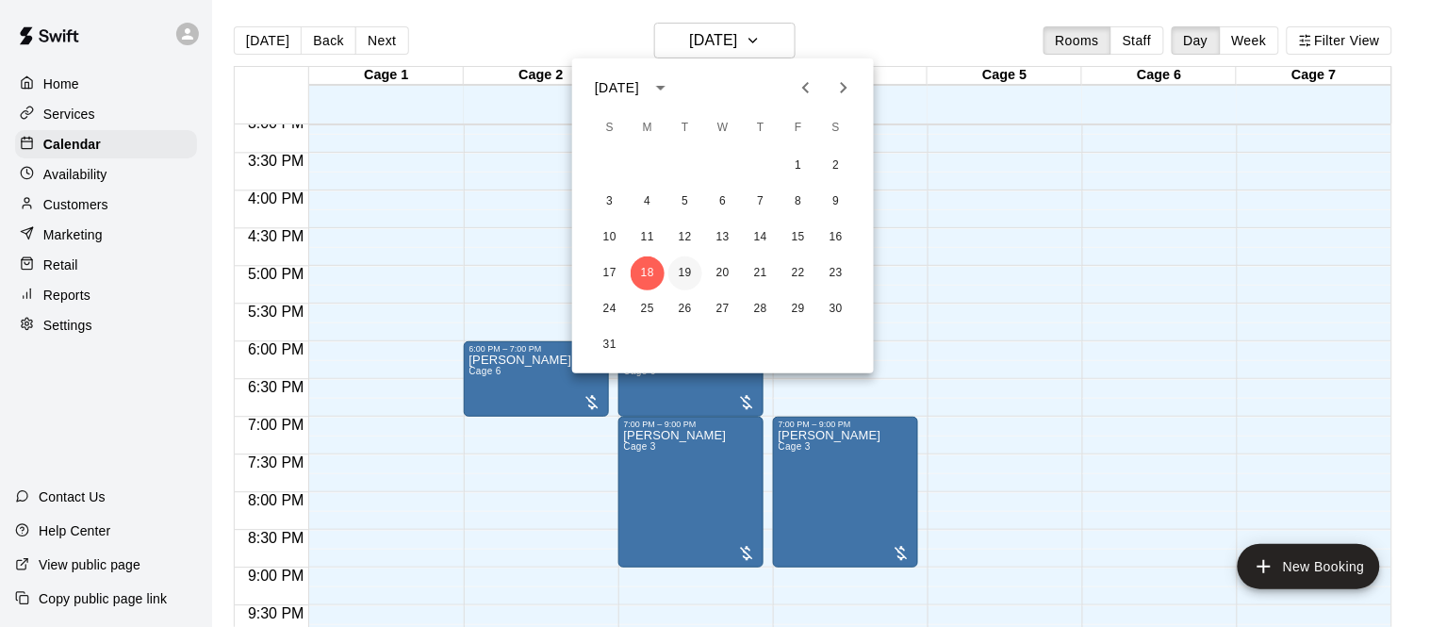
click at [688, 276] on button "19" at bounding box center [685, 273] width 34 height 34
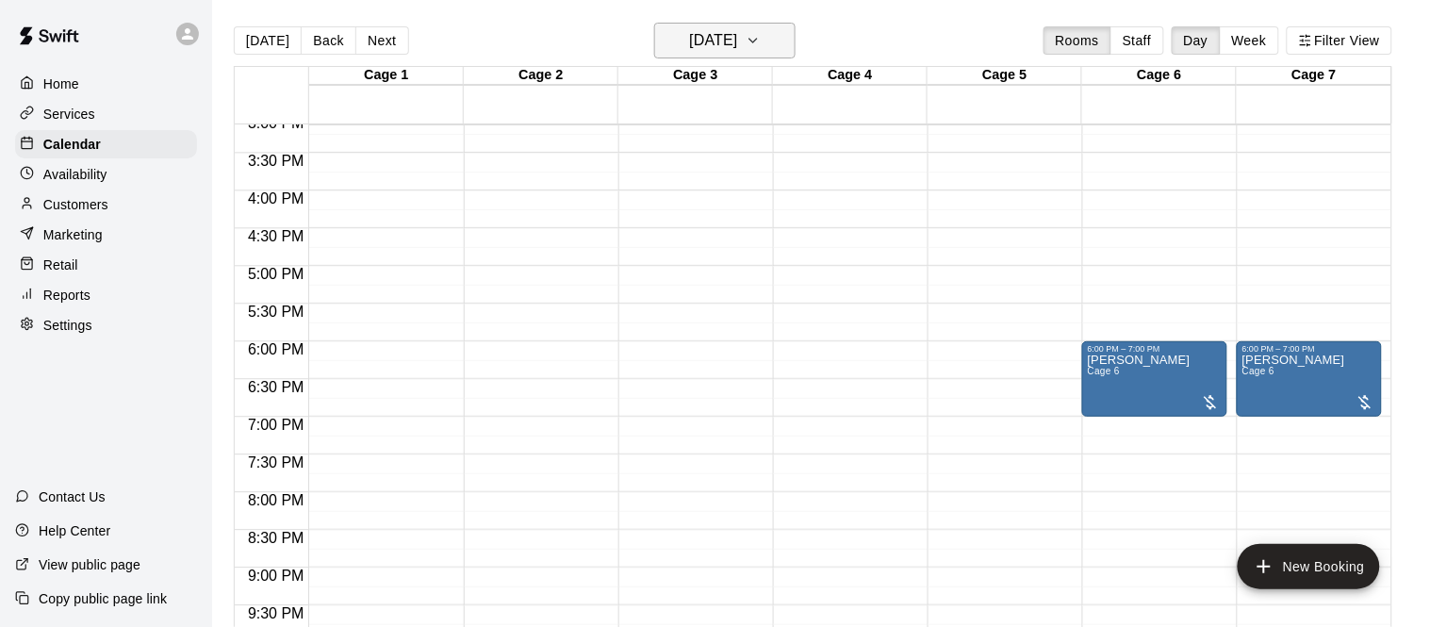
click at [737, 33] on h6 "[DATE]" at bounding box center [713, 40] width 48 height 26
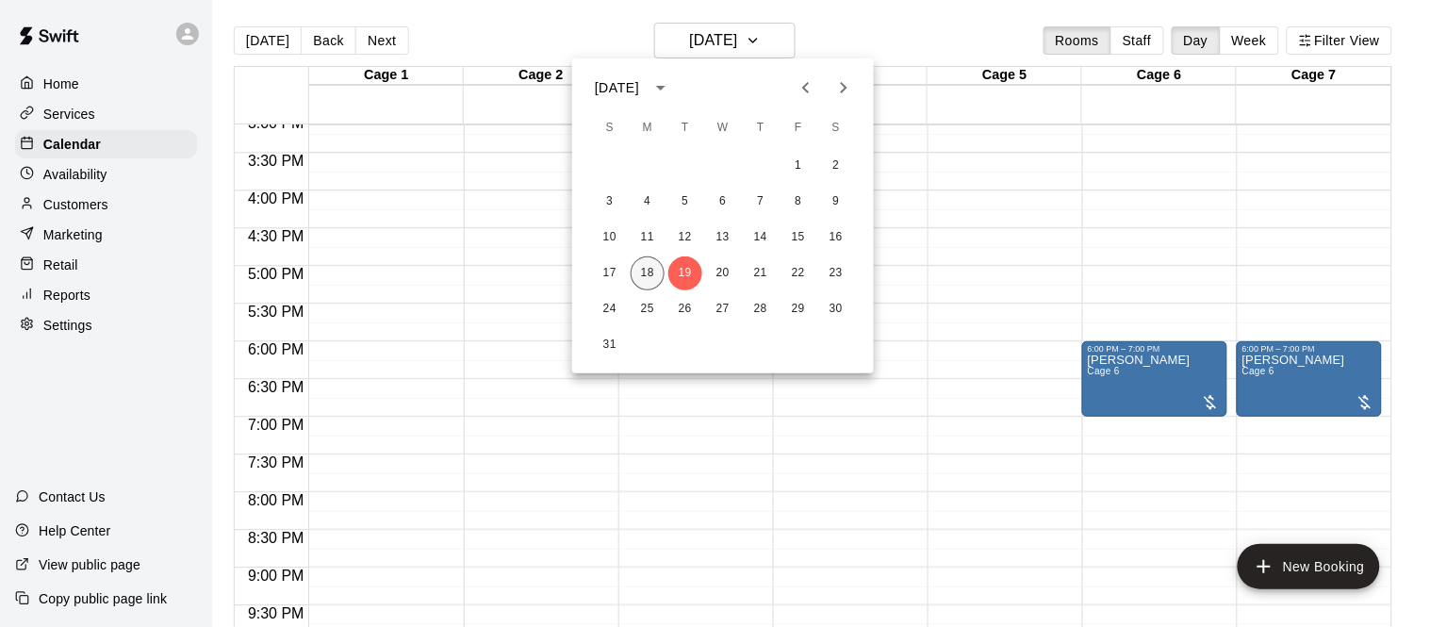
click at [651, 271] on button "18" at bounding box center [647, 273] width 34 height 34
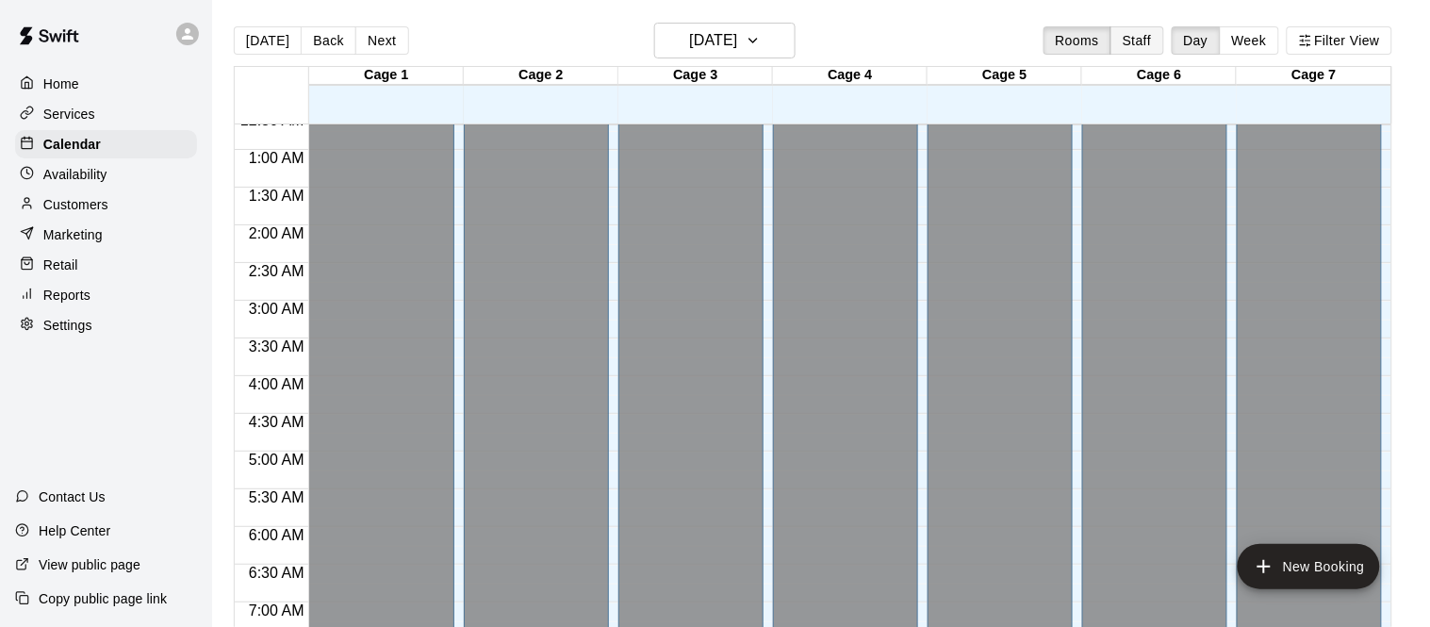
scroll to position [45, 0]
